Goal: Task Accomplishment & Management: Manage account settings

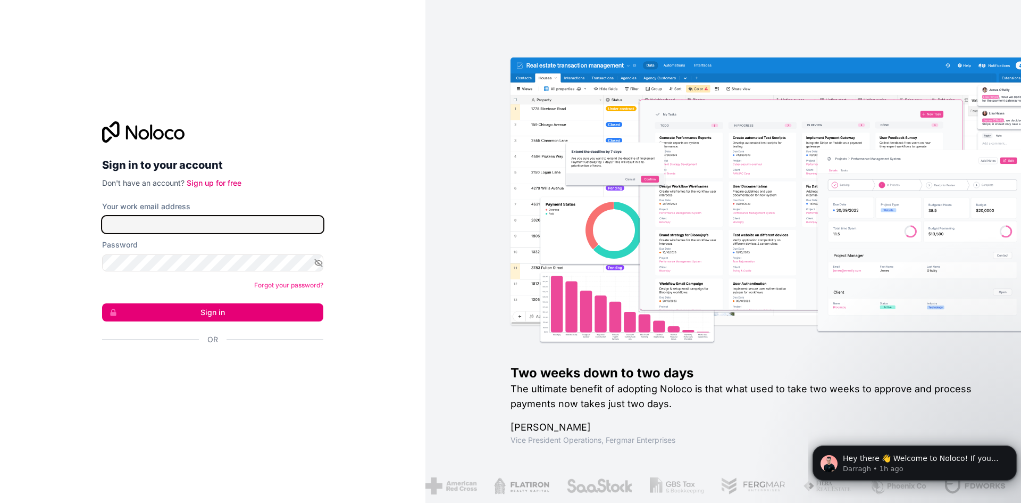
click at [223, 231] on input "Your work email address" at bounding box center [212, 224] width 221 height 17
type input "[EMAIL_ADDRESS][DOMAIN_NAME]"
click at [917, 460] on span "Hey there 👋 Welcome to Noloco! If you have any questions, just reply to this me…" at bounding box center [921, 469] width 156 height 30
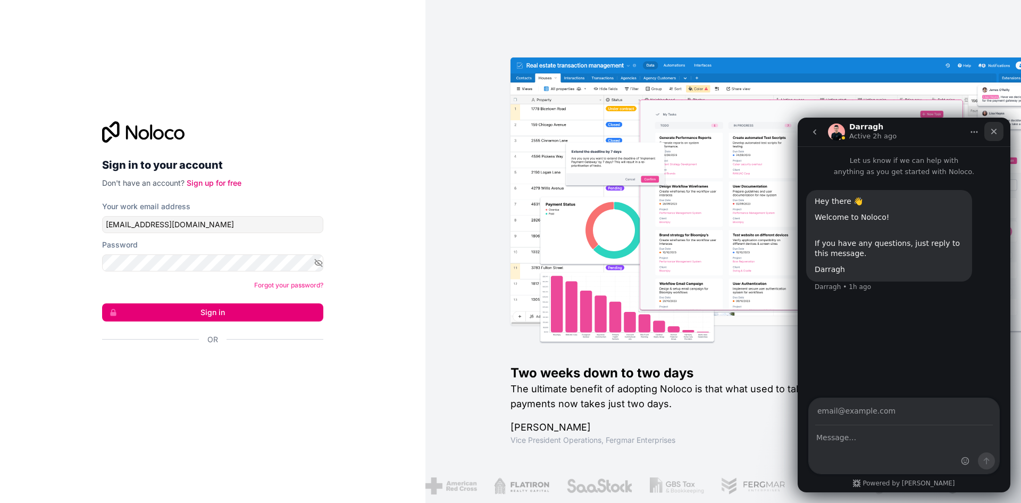
click at [989, 134] on div "Close" at bounding box center [994, 131] width 19 height 19
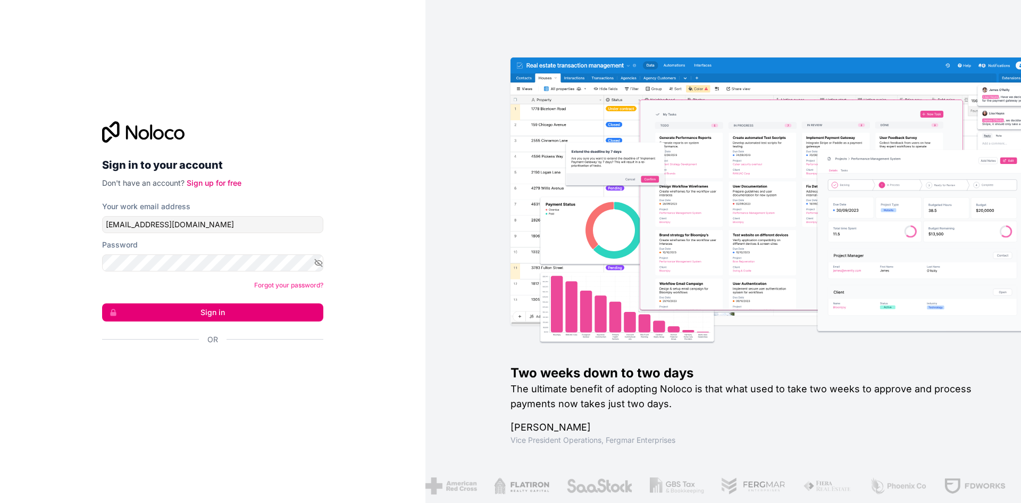
drag, startPoint x: 740, startPoint y: 174, endPoint x: 733, endPoint y: 176, distance: 6.6
